Goal: Information Seeking & Learning: Check status

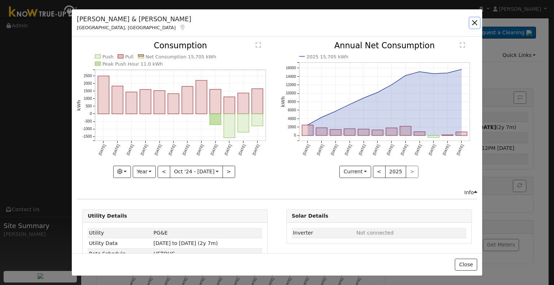
click at [475, 22] on button "button" at bounding box center [475, 23] width 10 height 10
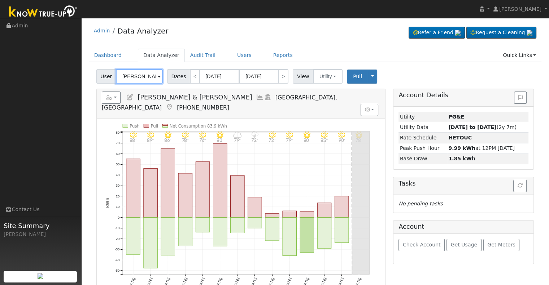
click at [132, 70] on input "[PERSON_NAME] & [PERSON_NAME]" at bounding box center [139, 76] width 47 height 14
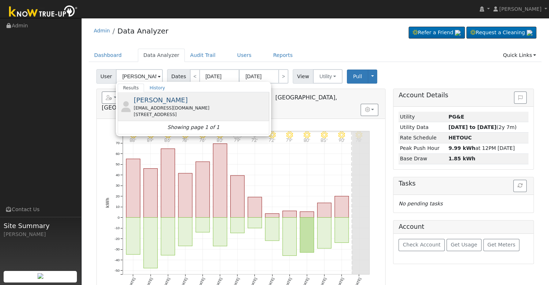
click at [170, 110] on div "[EMAIL_ADDRESS][DOMAIN_NAME]" at bounding box center [200, 108] width 134 height 6
type input "[PERSON_NAME]"
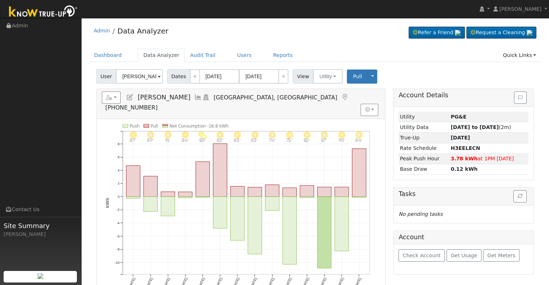
click at [194, 97] on icon at bounding box center [198, 97] width 8 height 6
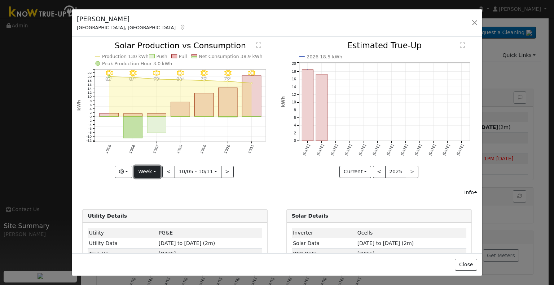
click at [152, 170] on button "Week" at bounding box center [147, 172] width 26 height 12
click at [169, 204] on link "Month" at bounding box center [160, 207] width 50 height 10
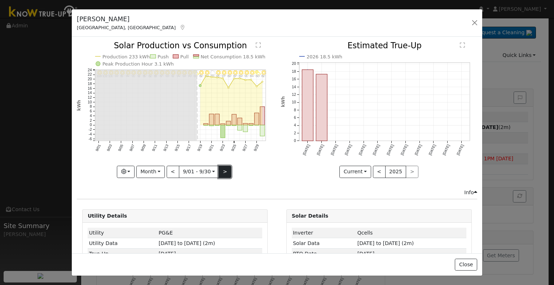
click at [220, 171] on button ">" at bounding box center [225, 172] width 13 height 12
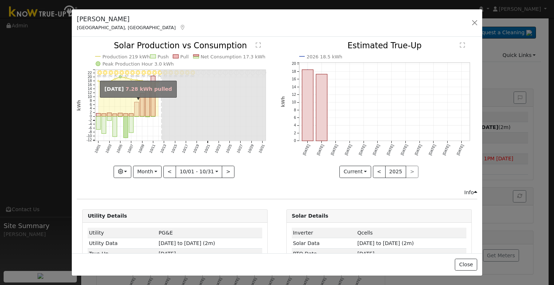
click at [137, 106] on rect "onclick=""" at bounding box center [137, 109] width 4 height 14
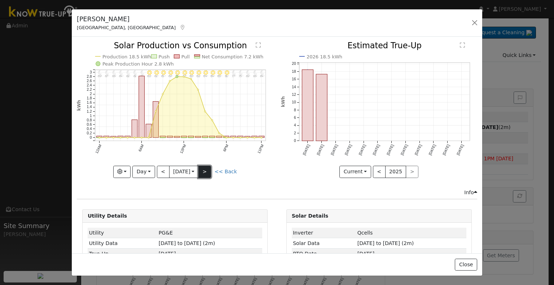
click at [209, 172] on button ">" at bounding box center [204, 172] width 13 height 12
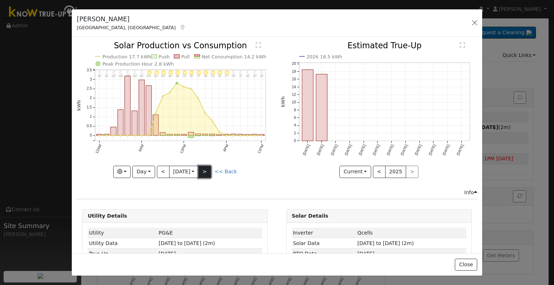
click at [209, 172] on button ">" at bounding box center [204, 172] width 13 height 12
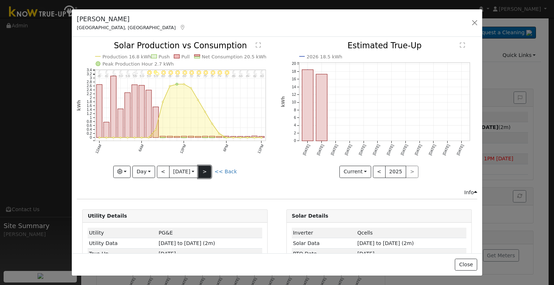
click at [209, 172] on button ">" at bounding box center [204, 172] width 13 height 12
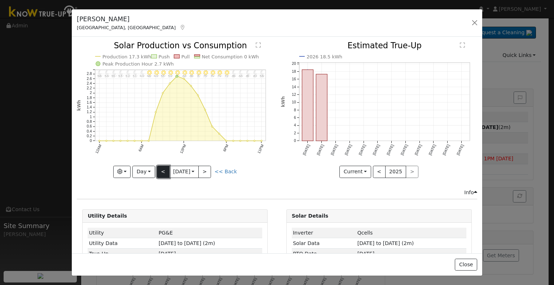
click at [157, 171] on button "<" at bounding box center [163, 172] width 13 height 12
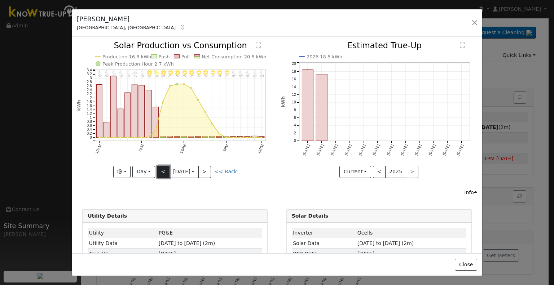
click at [157, 171] on button "<" at bounding box center [163, 172] width 13 height 12
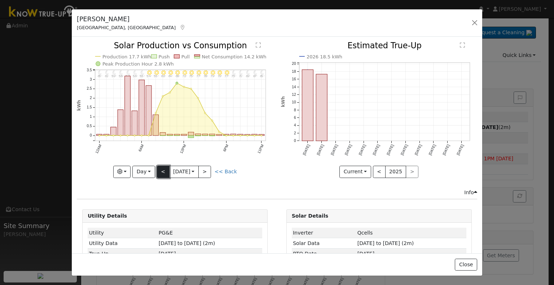
click at [157, 171] on button "<" at bounding box center [163, 172] width 13 height 12
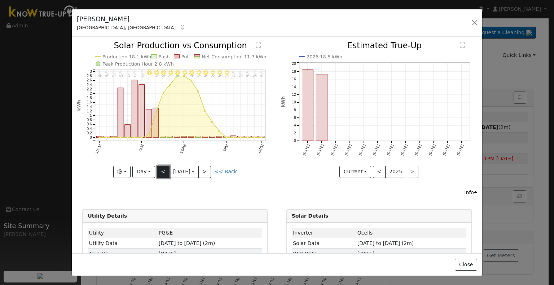
click at [157, 171] on button "<" at bounding box center [163, 172] width 13 height 12
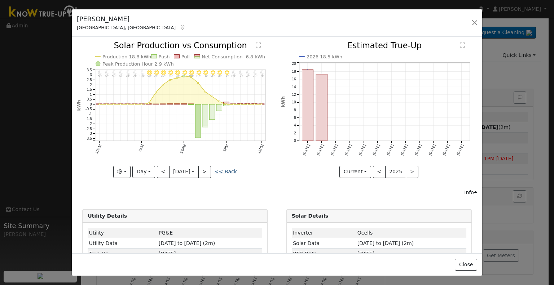
click at [225, 169] on link "<< Back" at bounding box center [226, 172] width 22 height 6
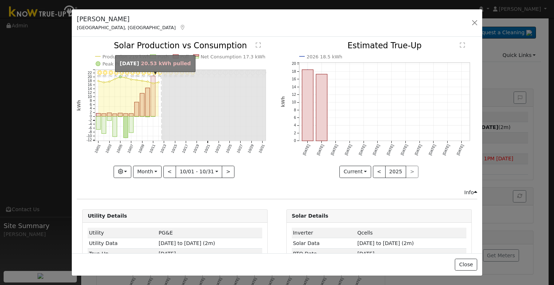
click at [151, 97] on rect "onclick=""" at bounding box center [153, 96] width 4 height 40
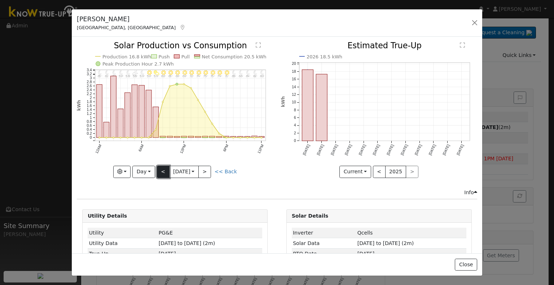
click at [160, 170] on button "<" at bounding box center [163, 172] width 13 height 12
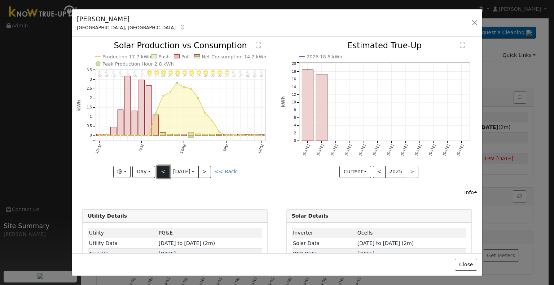
click at [160, 170] on button "<" at bounding box center [163, 172] width 13 height 12
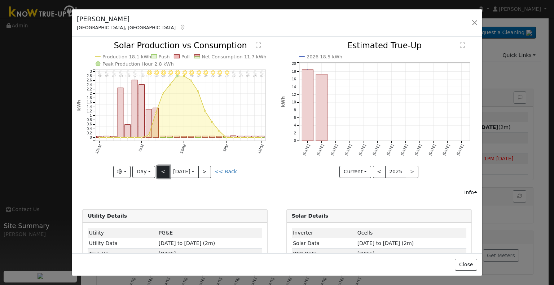
click at [160, 170] on button "<" at bounding box center [163, 172] width 13 height 12
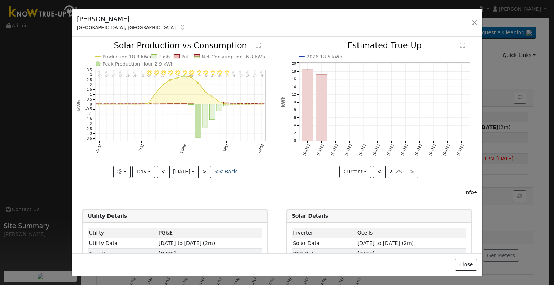
click at [229, 171] on link "<< Back" at bounding box center [226, 172] width 22 height 6
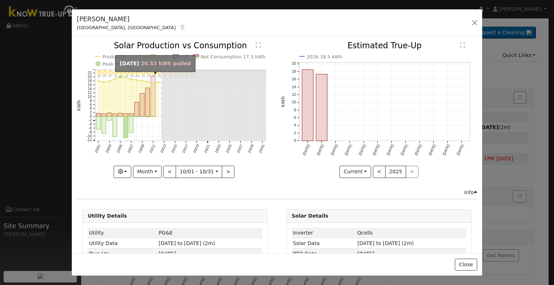
drag, startPoint x: 153, startPoint y: 108, endPoint x: 153, endPoint y: 97, distance: 10.8
click at [153, 97] on rect "onclick=""" at bounding box center [153, 96] width 4 height 40
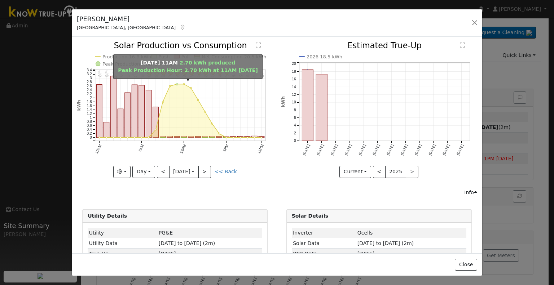
click at [176, 83] on circle "onclick=""" at bounding box center [177, 84] width 2 height 2
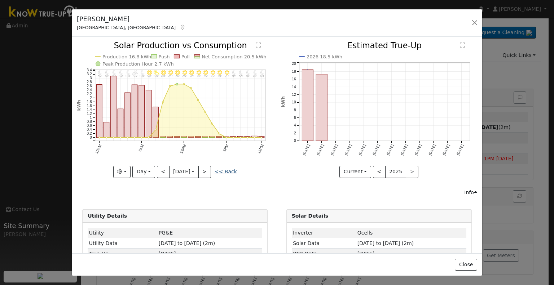
click at [221, 169] on link "<< Back" at bounding box center [226, 172] width 22 height 6
click at [231, 172] on link "<< Back" at bounding box center [226, 172] width 22 height 6
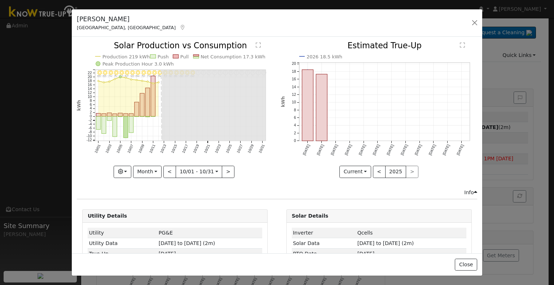
click at [114, 112] on icon "10/31 - Error: Unknown weather ° 10/30 - Error: Unknown weather ° 10/29 - Error…" at bounding box center [175, 109] width 196 height 135
click at [109, 113] on rect "onclick=""" at bounding box center [109, 115] width 4 height 4
type input "[DATE]"
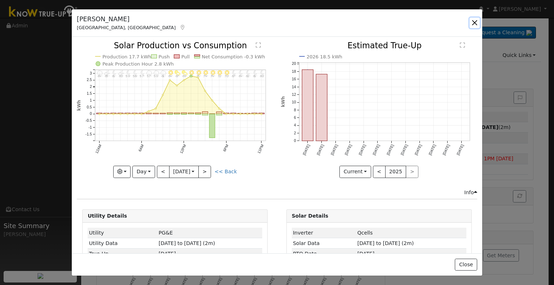
click at [474, 25] on button "button" at bounding box center [475, 23] width 10 height 10
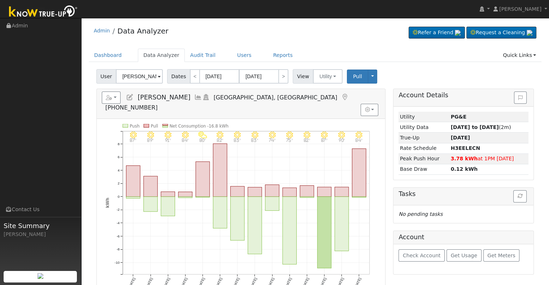
click at [194, 96] on icon at bounding box center [198, 97] width 8 height 6
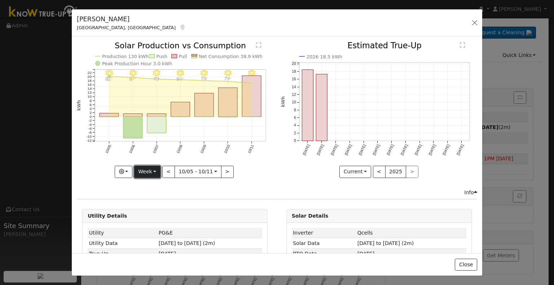
click at [152, 174] on button "Week" at bounding box center [147, 172] width 26 height 12
click at [173, 228] on link "Custom" at bounding box center [160, 227] width 50 height 10
click at [477, 23] on button "button" at bounding box center [475, 23] width 10 height 10
